Goal: Check status

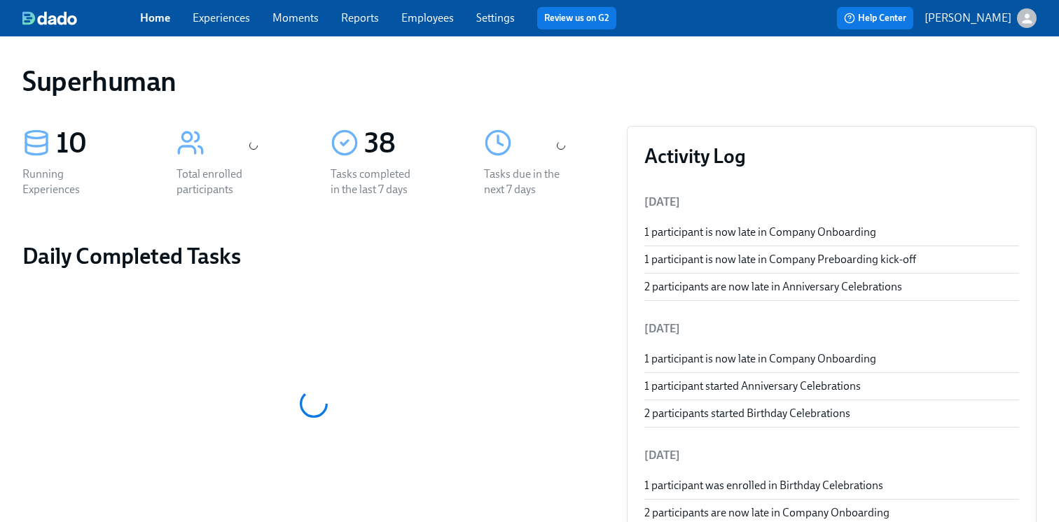
click at [218, 13] on link "Experiences" at bounding box center [221, 17] width 57 height 13
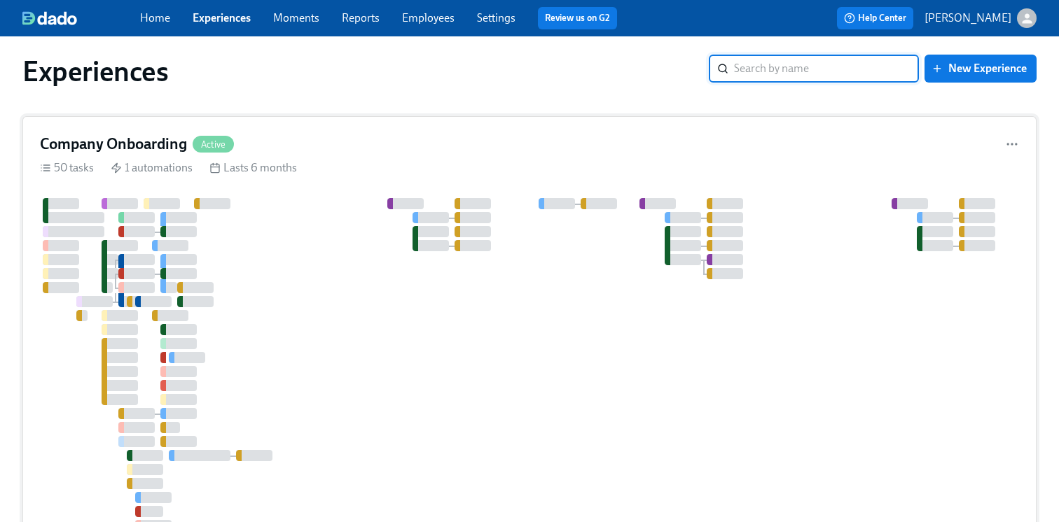
scroll to position [34, 0]
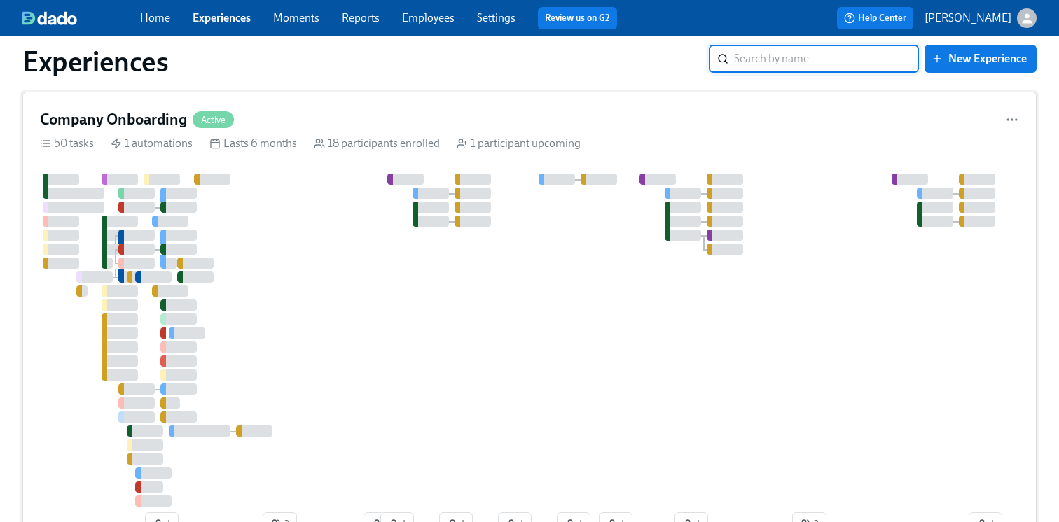
click at [342, 348] on div at bounding box center [775, 340] width 1471 height 333
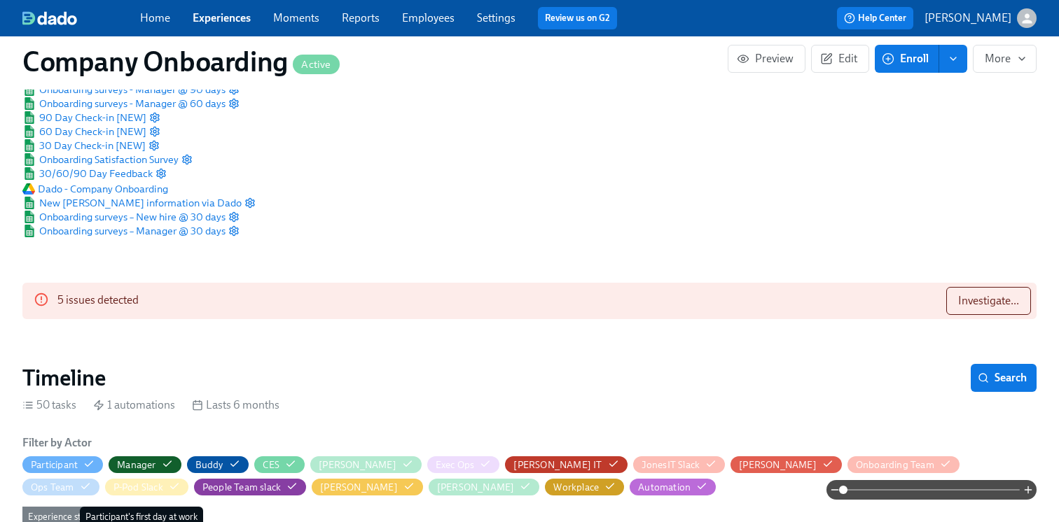
scroll to position [0, 26770]
click at [240, 20] on link "Experiences" at bounding box center [222, 17] width 58 height 13
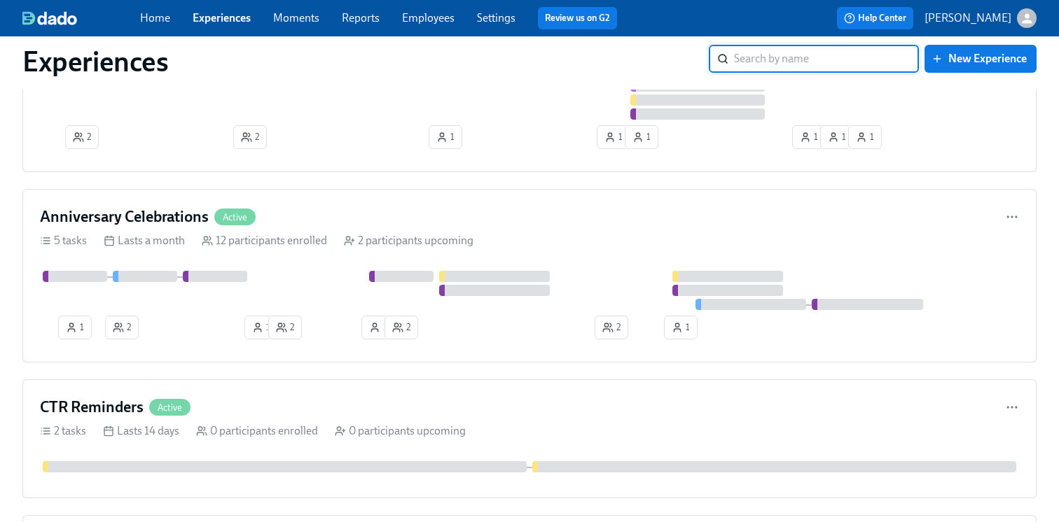
scroll to position [2409, 0]
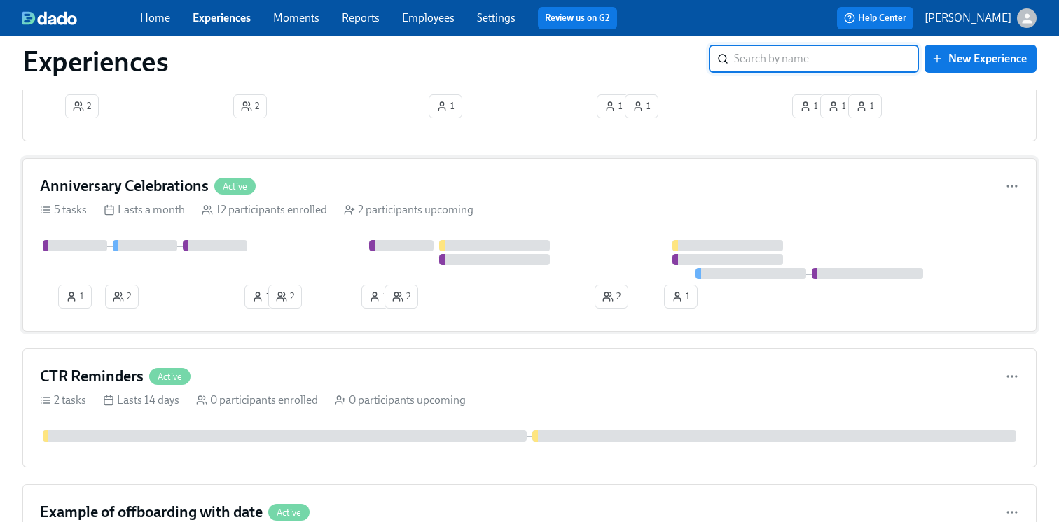
click at [342, 277] on div at bounding box center [529, 259] width 979 height 39
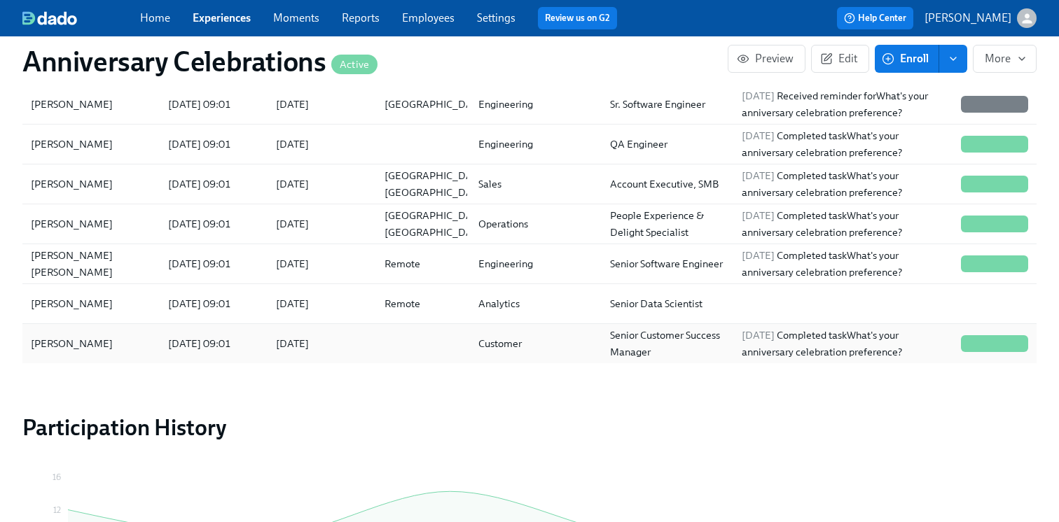
scroll to position [1223, 0]
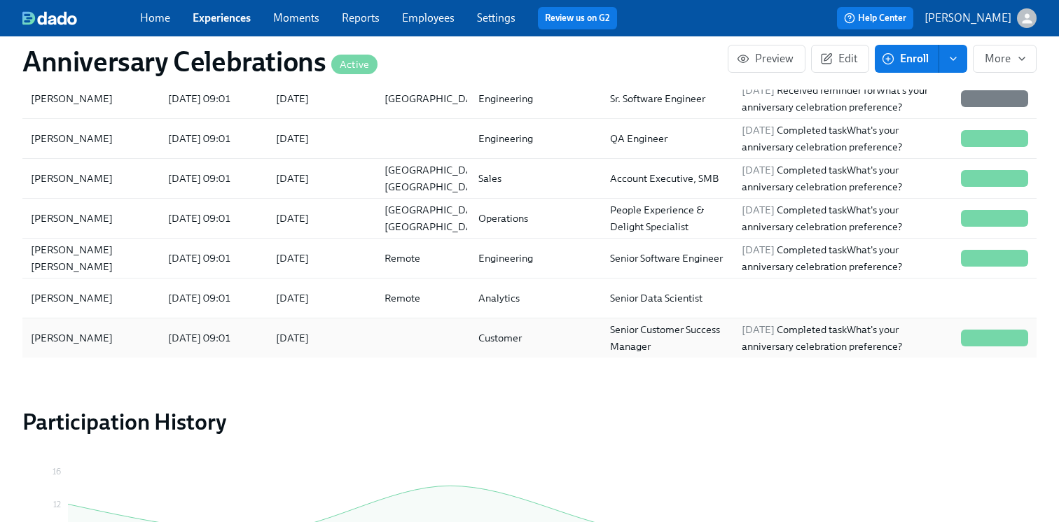
click at [295, 326] on div "2025/08/19" at bounding box center [319, 338] width 108 height 28
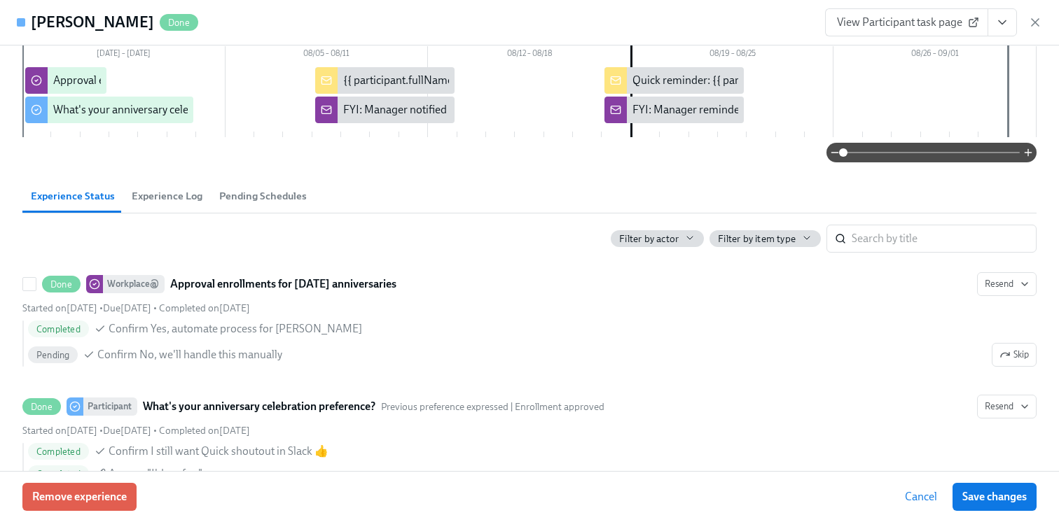
scroll to position [125, 0]
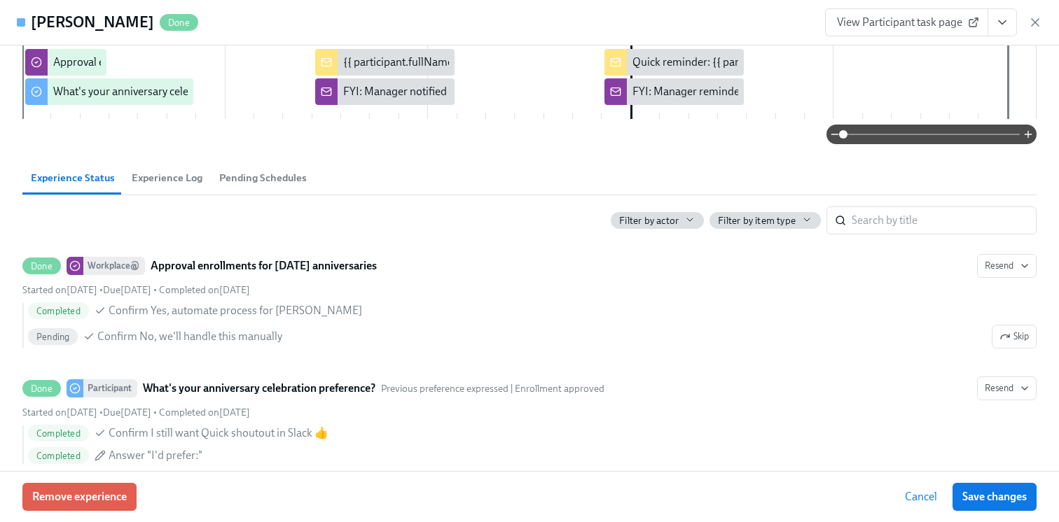
click at [934, 22] on span "View Participant task page" at bounding box center [906, 22] width 139 height 14
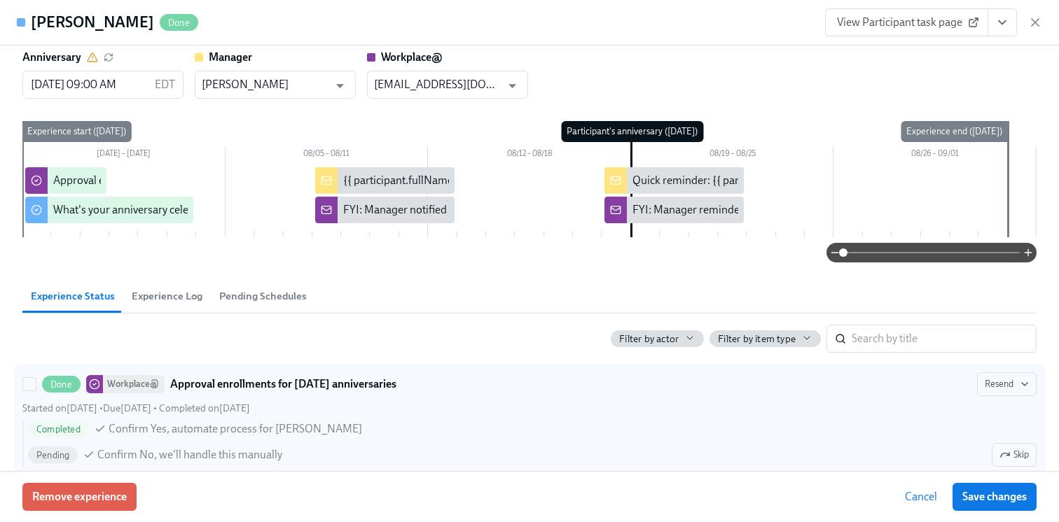
scroll to position [0, 0]
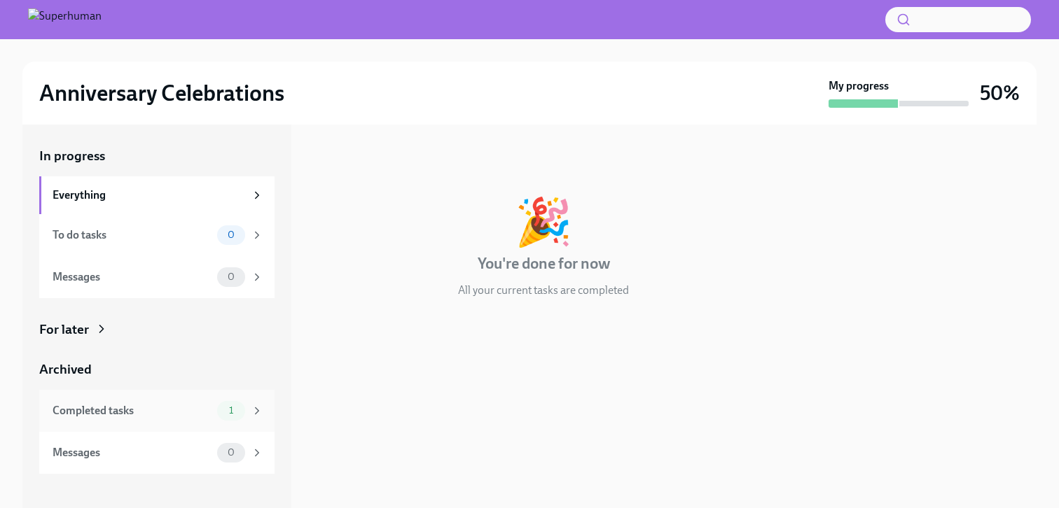
click at [138, 403] on div "Completed tasks" at bounding box center [132, 410] width 159 height 15
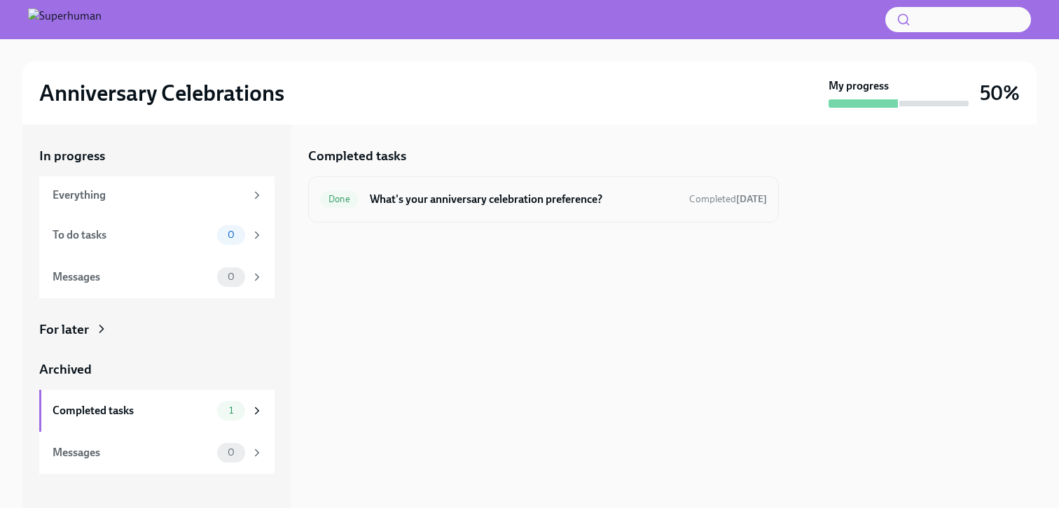
click at [456, 199] on h6 "What's your anniversary celebration preference?" at bounding box center [524, 199] width 308 height 15
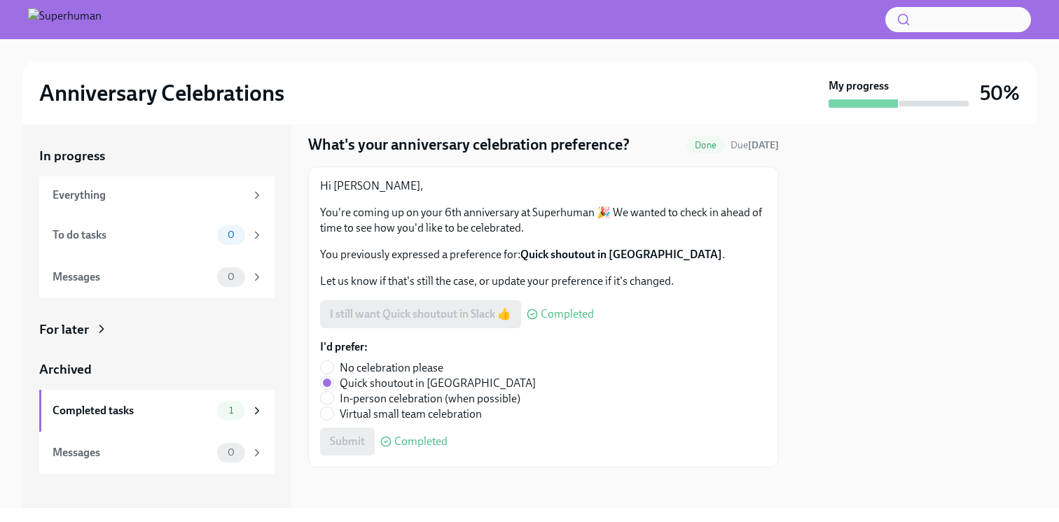
scroll to position [45, 0]
